Goal: Information Seeking & Learning: Learn about a topic

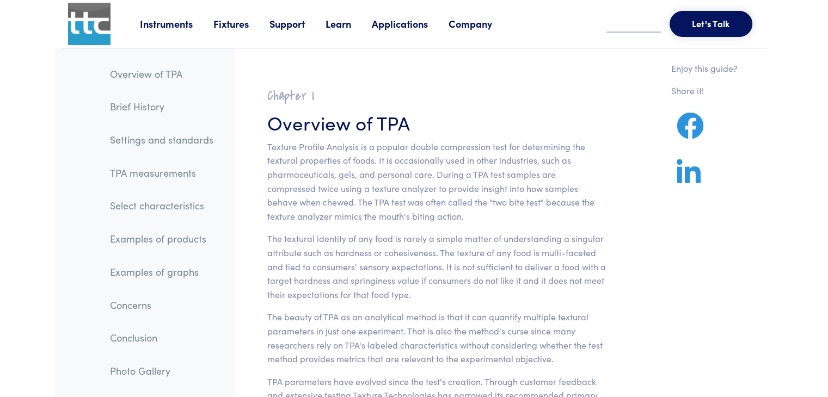
scroll to position [109, 0]
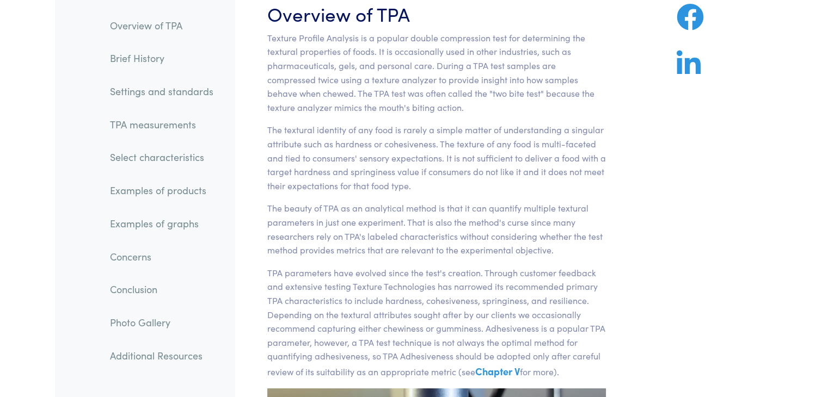
click at [155, 127] on link "TPA measurements" at bounding box center [161, 124] width 121 height 25
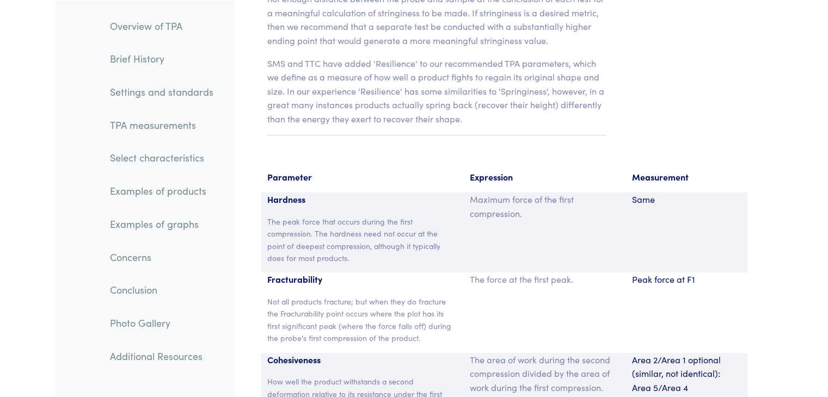
scroll to position [7039, 0]
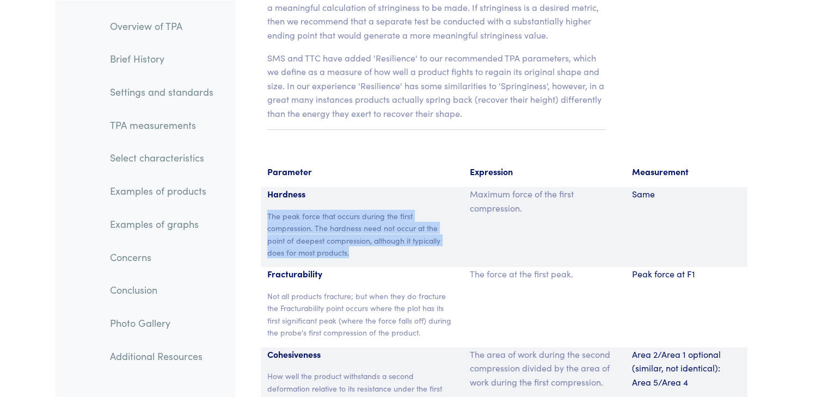
drag, startPoint x: 282, startPoint y: 222, endPoint x: 267, endPoint y: 201, distance: 26.1
click at [267, 210] on p "The peak force that occurs during the first compression. The hardness need not …" at bounding box center [362, 234] width 190 height 49
copy p "The peak force that occurs during the first compression. The hardness need not …"
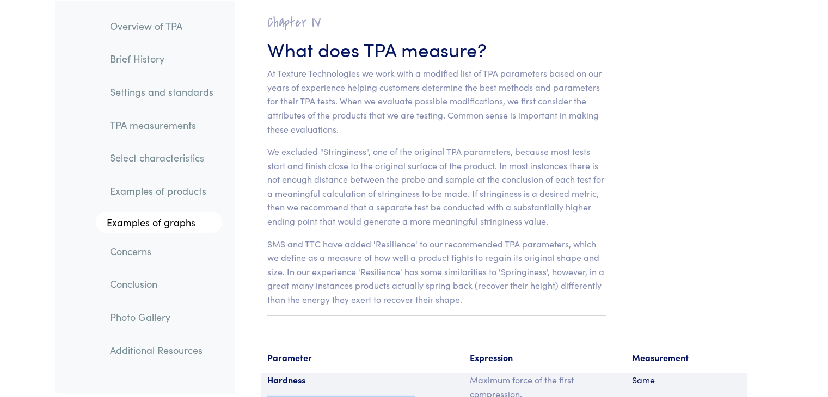
scroll to position [6821, 0]
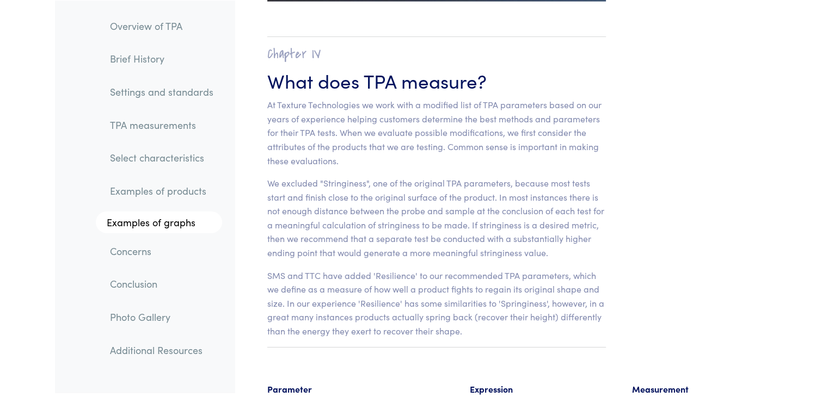
copy p "The peak force that occurs during the first compression. The hardness need not …"
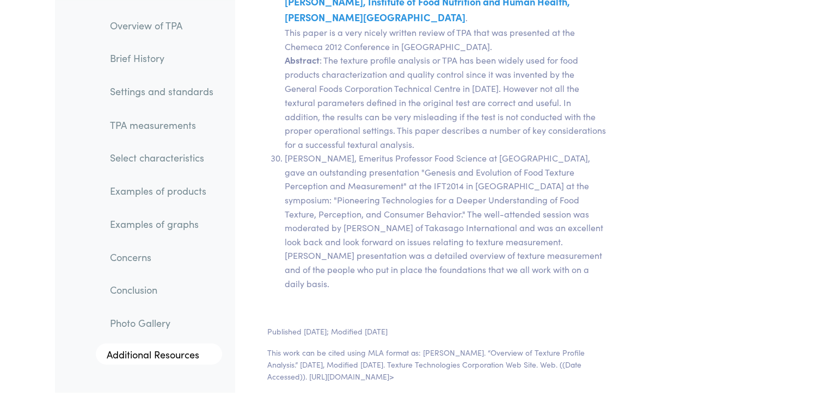
scroll to position [22648, 0]
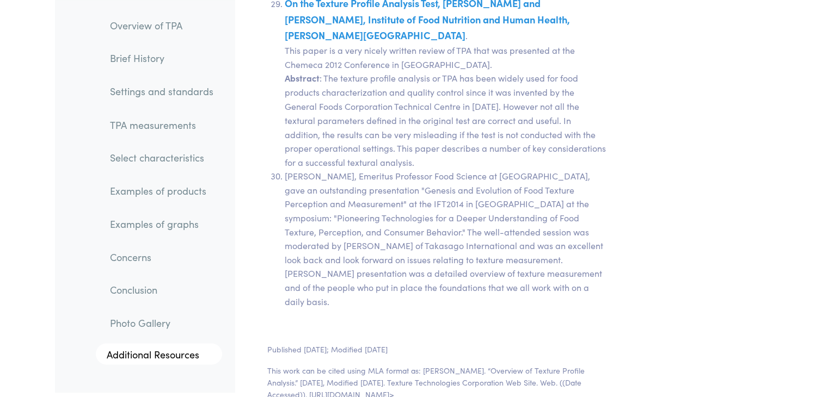
drag, startPoint x: 266, startPoint y: 192, endPoint x: 596, endPoint y: 224, distance: 331.9
click at [591, 330] on section "Published [DATE]; Modified [DATE] This work can be cited using MLA format as: […" at bounding box center [436, 376] width 391 height 93
copy p "This work can be cited using MLA format as: [PERSON_NAME]. “Overview of Texture…"
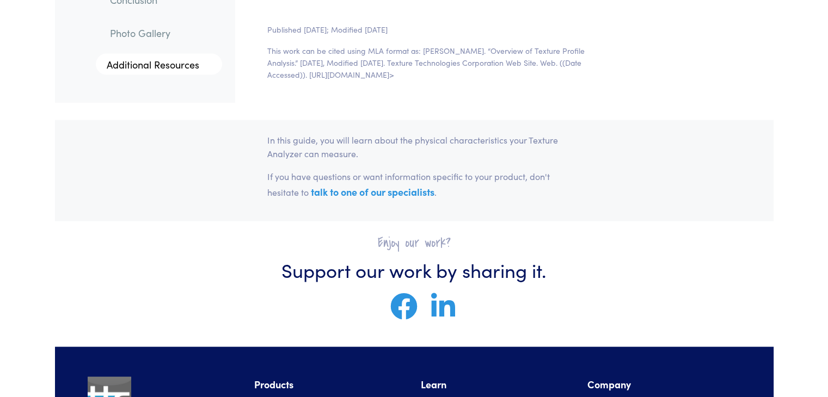
scroll to position [22981, 0]
